Goal: Transaction & Acquisition: Purchase product/service

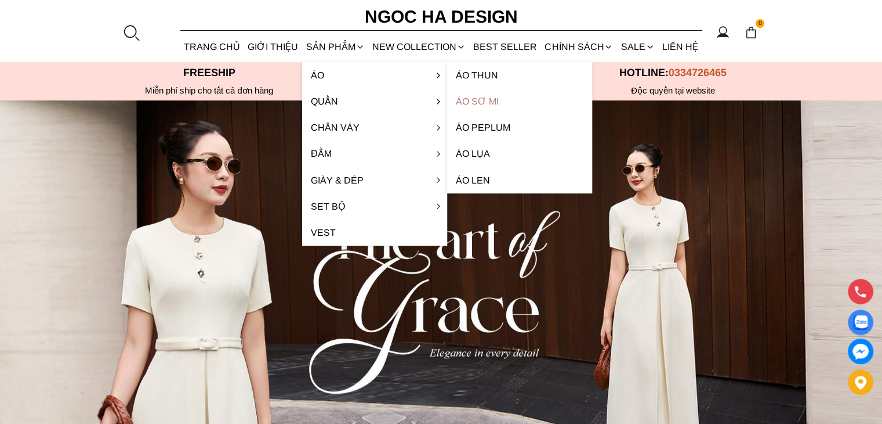
click at [476, 107] on link "Áo sơ mi" at bounding box center [519, 101] width 145 height 26
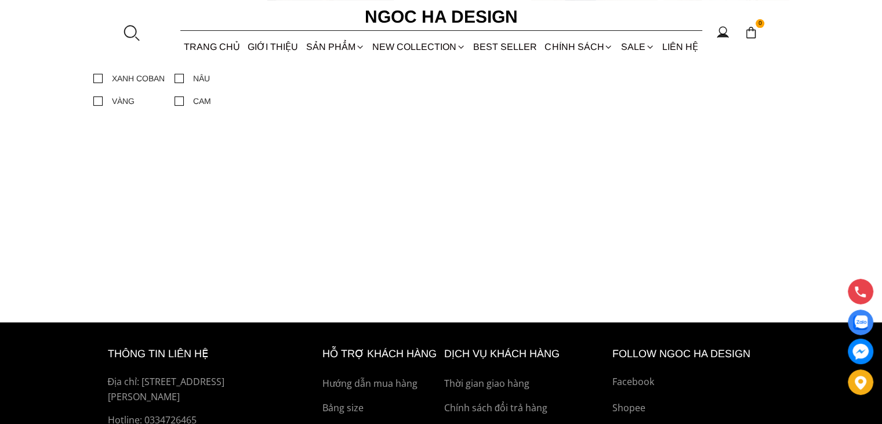
scroll to position [174, 0]
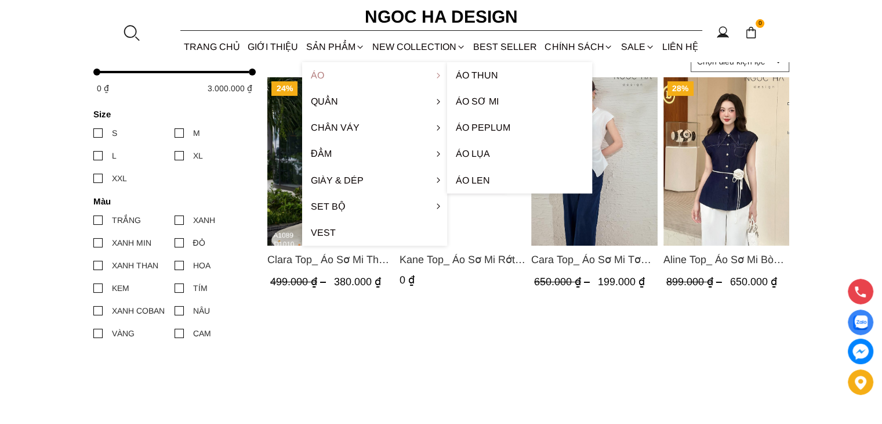
click at [316, 75] on link "Áo" at bounding box center [374, 75] width 145 height 26
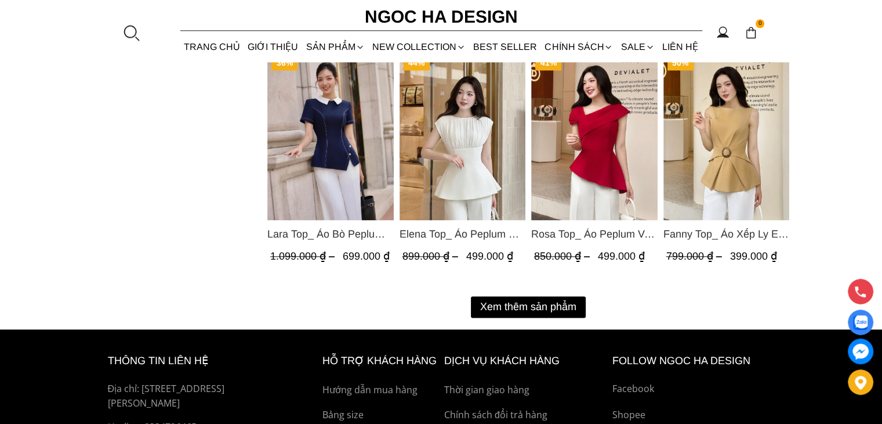
scroll to position [1508, 0]
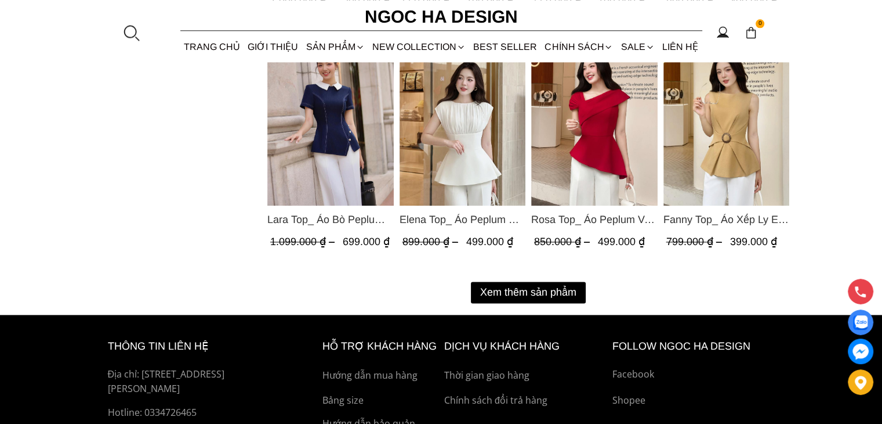
click at [525, 291] on button "Xem thêm sản phẩm" at bounding box center [528, 291] width 115 height 21
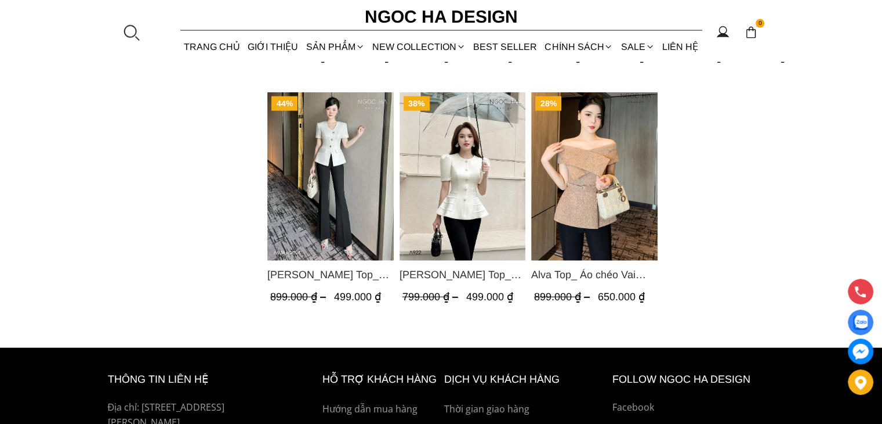
scroll to position [2669, 0]
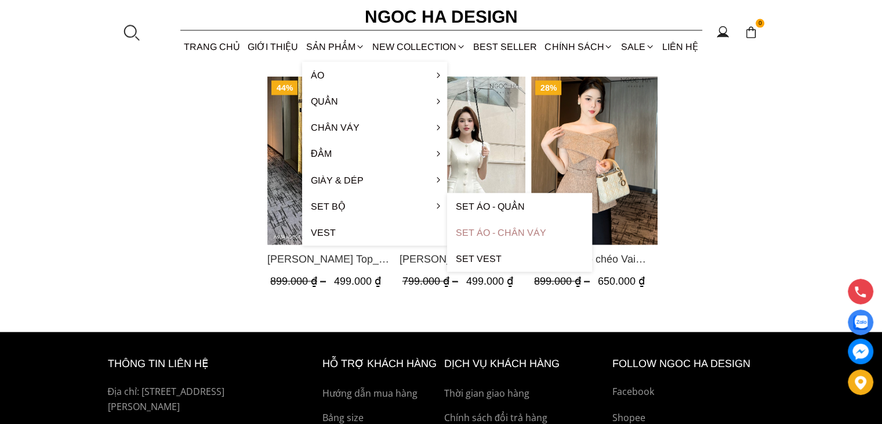
click at [488, 231] on link "Set Áo - Chân váy" at bounding box center [519, 232] width 145 height 26
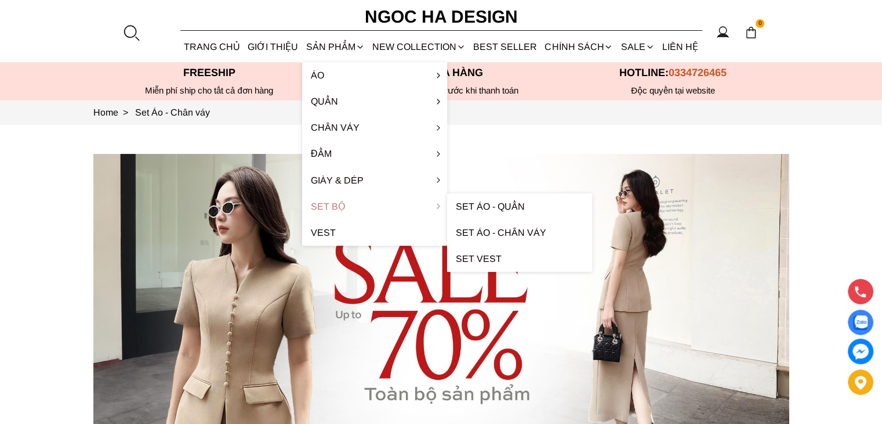
click at [324, 204] on link "Set Bộ" at bounding box center [374, 206] width 145 height 26
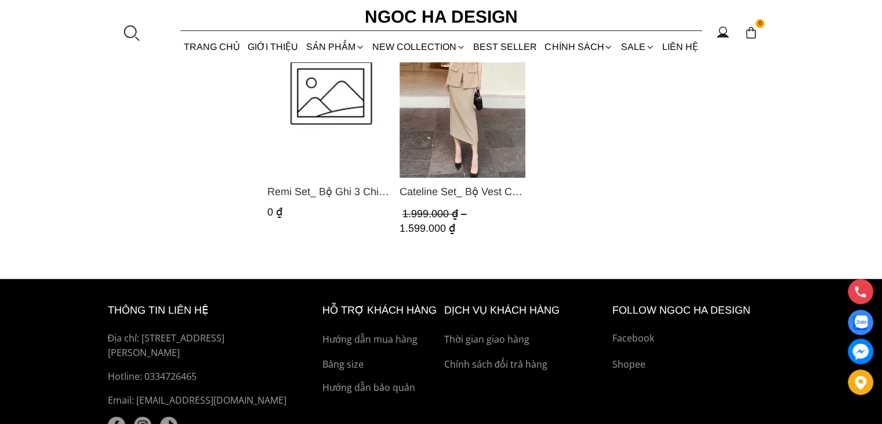
scroll to position [1392, 0]
